Goal: Task Accomplishment & Management: Manage account settings

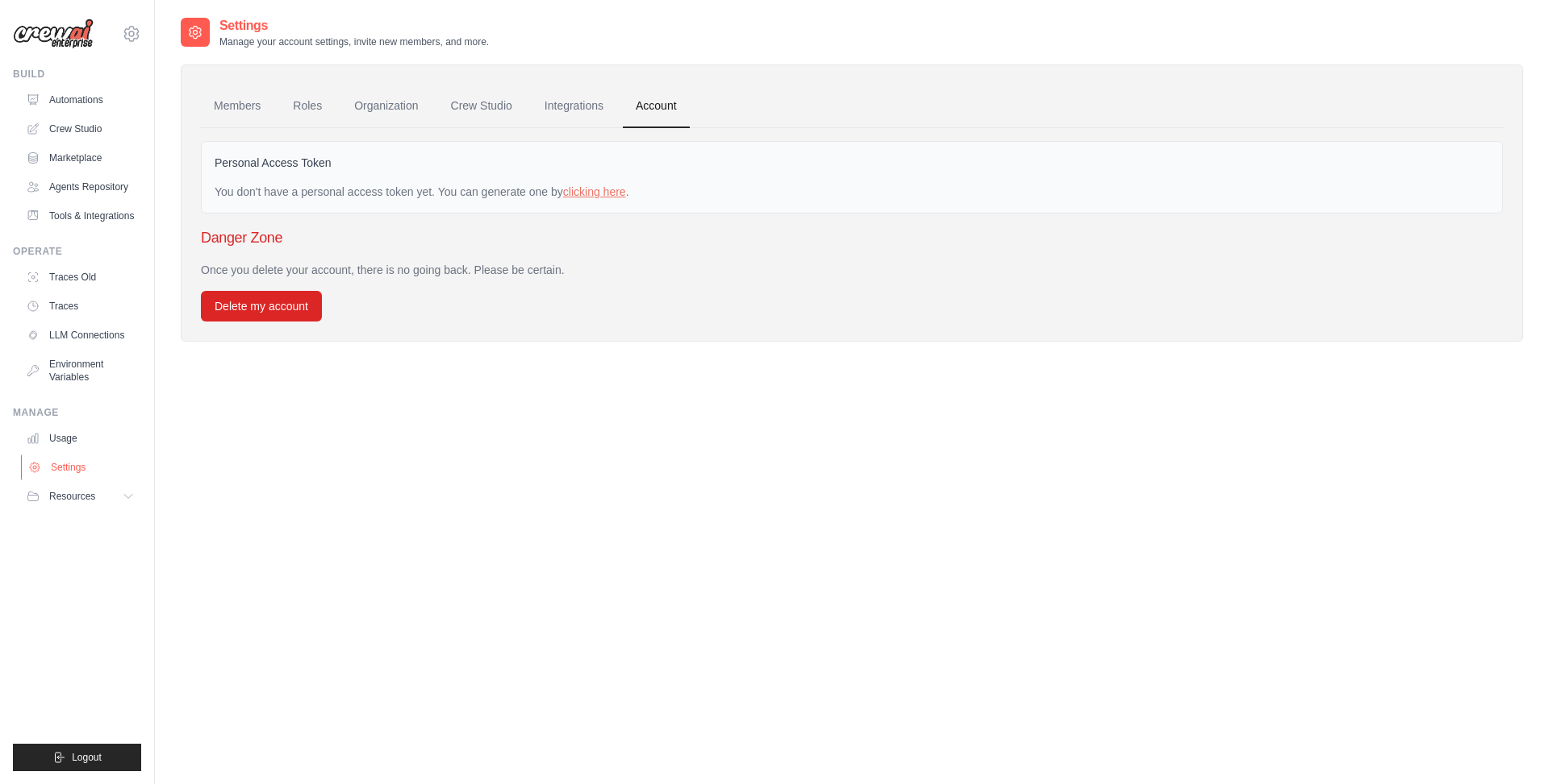
click at [72, 463] on link "Settings" at bounding box center [82, 468] width 122 height 26
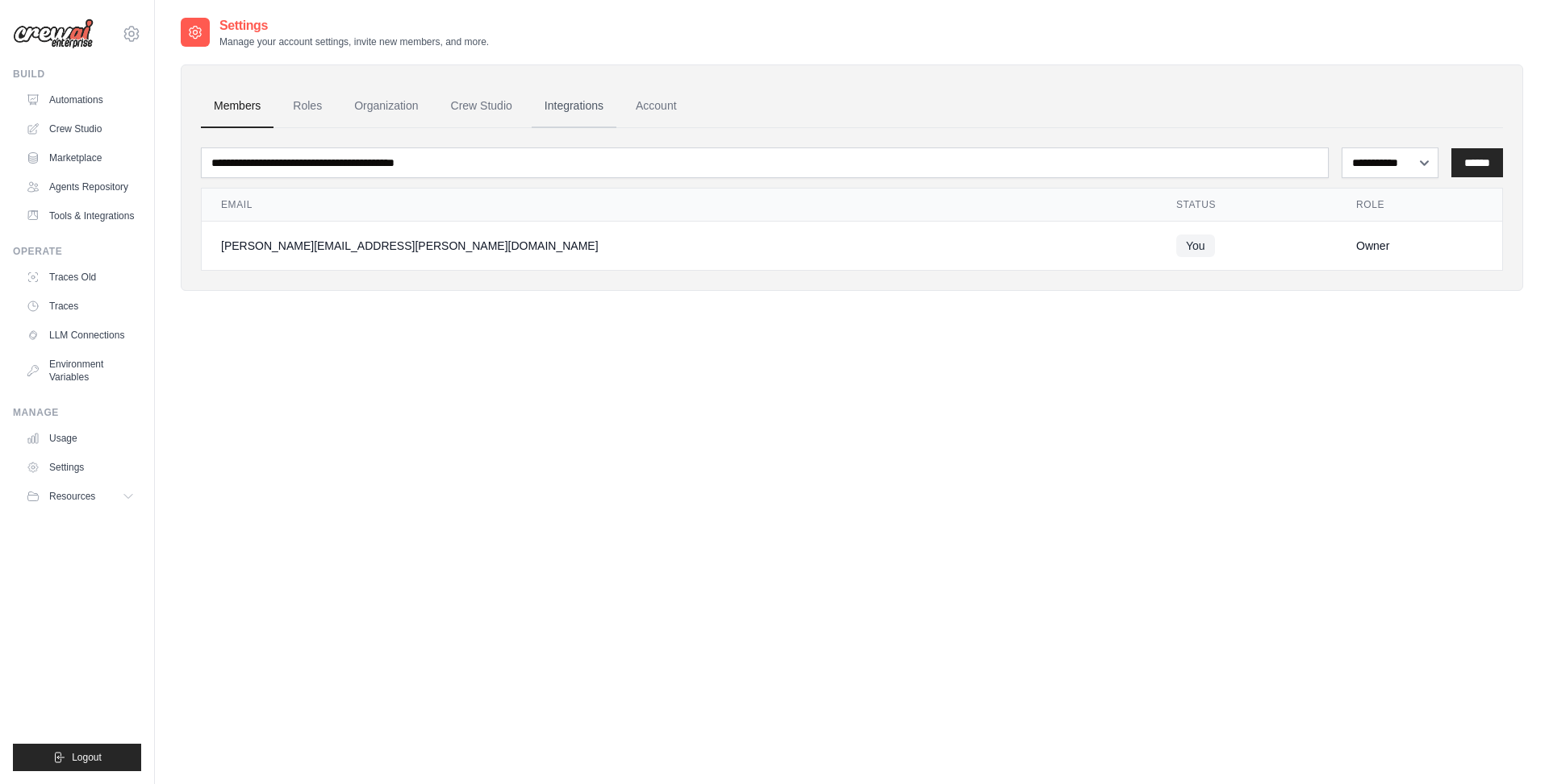
click at [572, 103] on link "Integrations" at bounding box center [574, 106] width 85 height 44
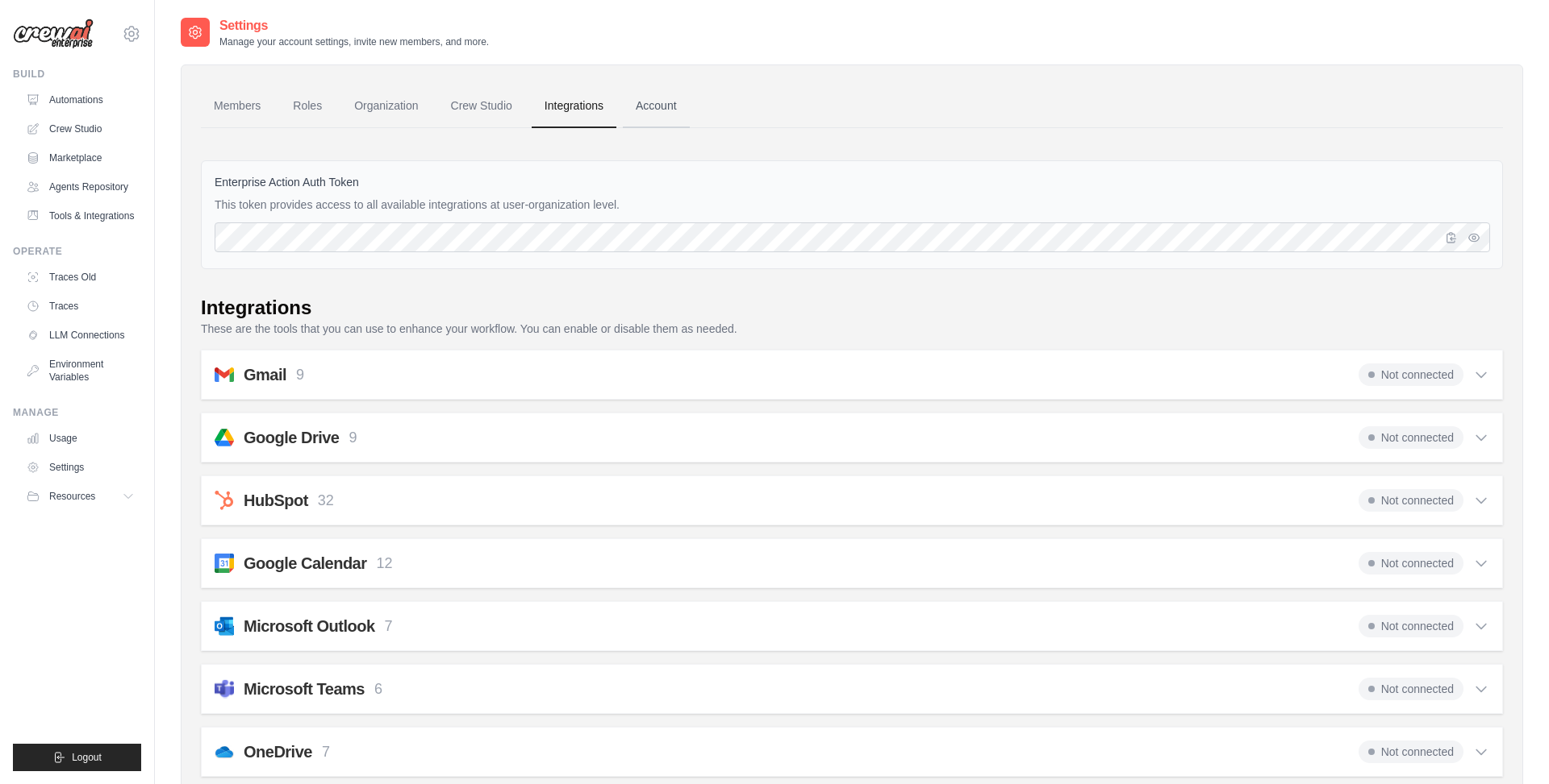
click at [661, 112] on link "Account" at bounding box center [656, 106] width 67 height 44
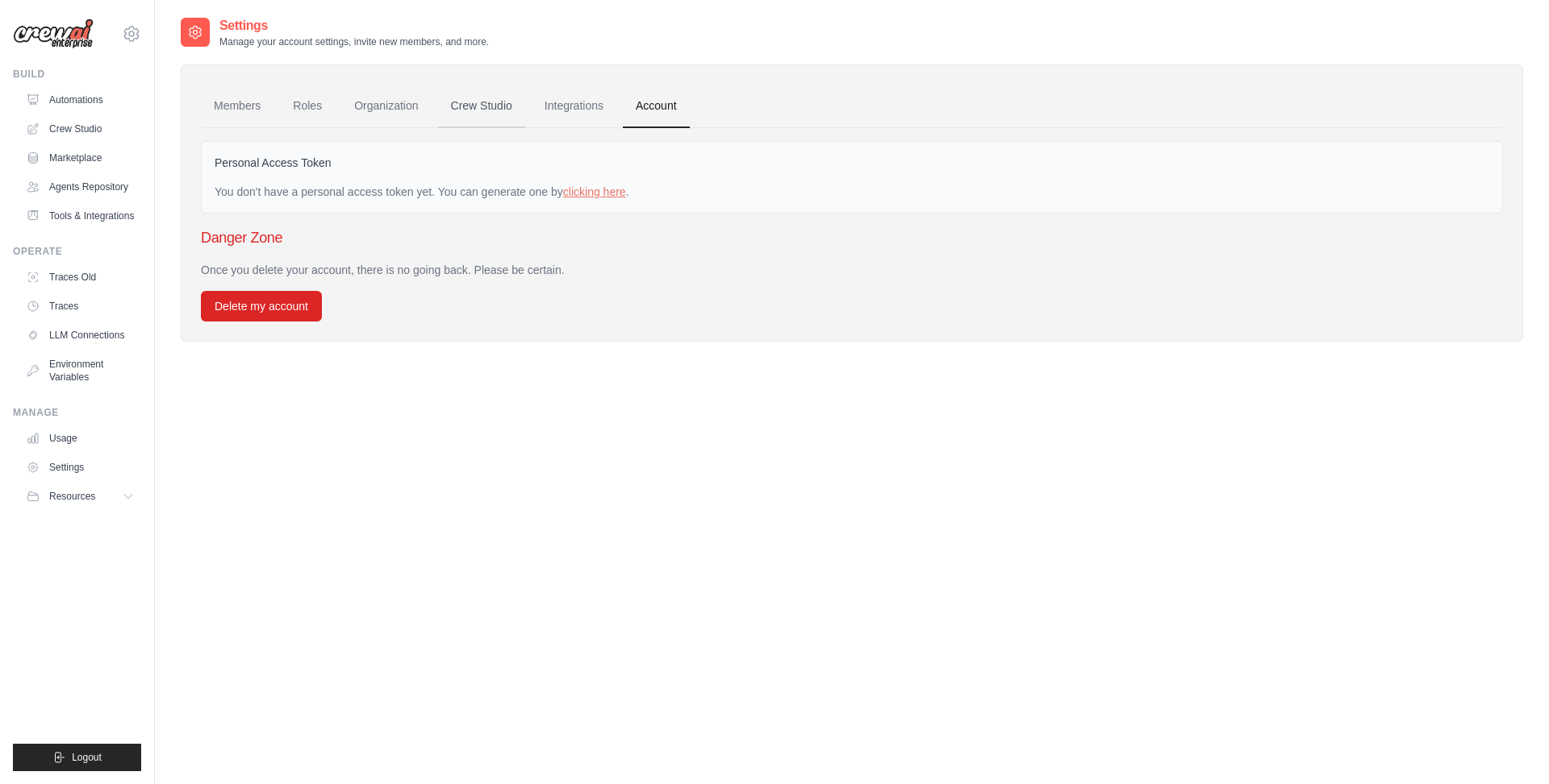
click at [470, 107] on link "Crew Studio" at bounding box center [481, 106] width 87 height 44
